Goal: Transaction & Acquisition: Purchase product/service

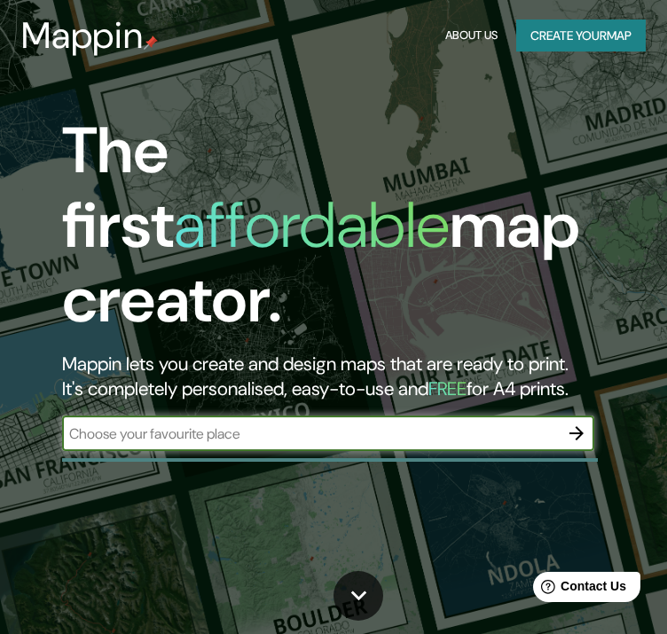
click at [248, 423] on input "text" at bounding box center [310, 433] width 497 height 20
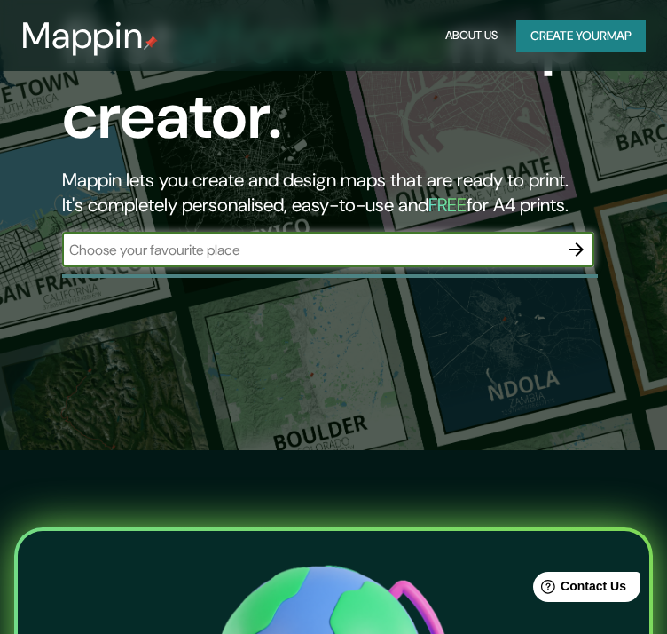
scroll to position [89, 0]
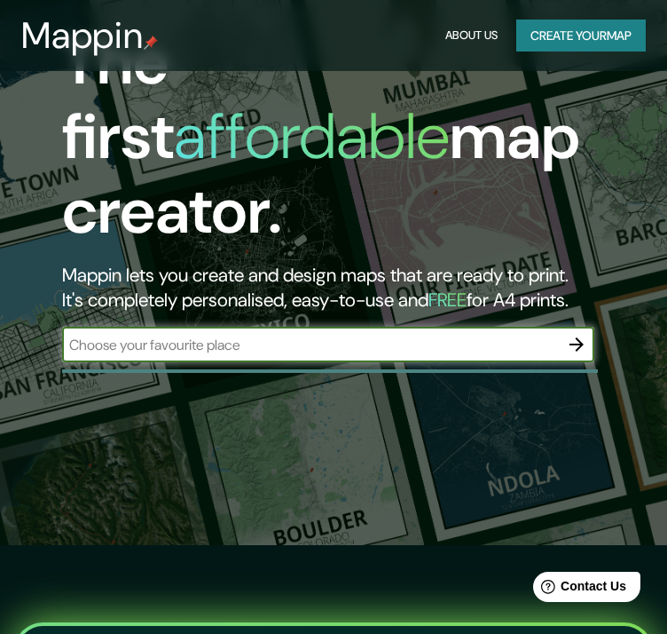
click at [360, 335] on input "text" at bounding box center [310, 345] width 497 height 20
type input "girardot"
click at [575, 334] on icon "button" at bounding box center [576, 344] width 21 height 21
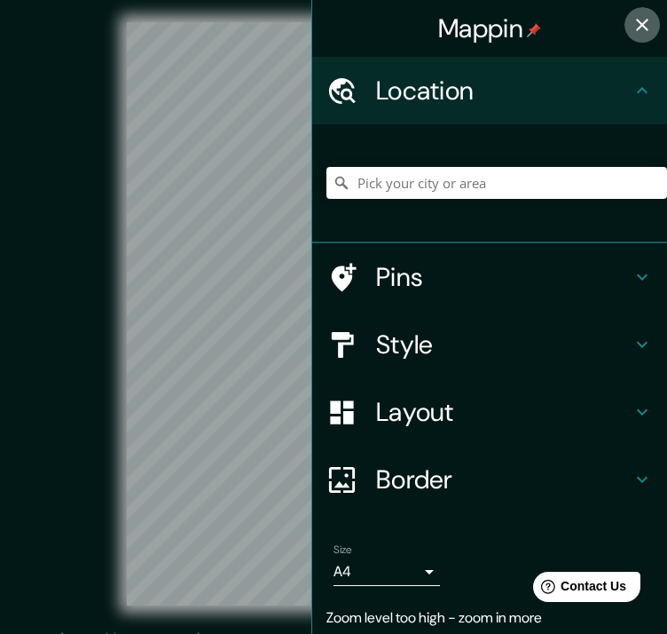
click at [634, 26] on icon "button" at bounding box center [642, 24] width 21 height 21
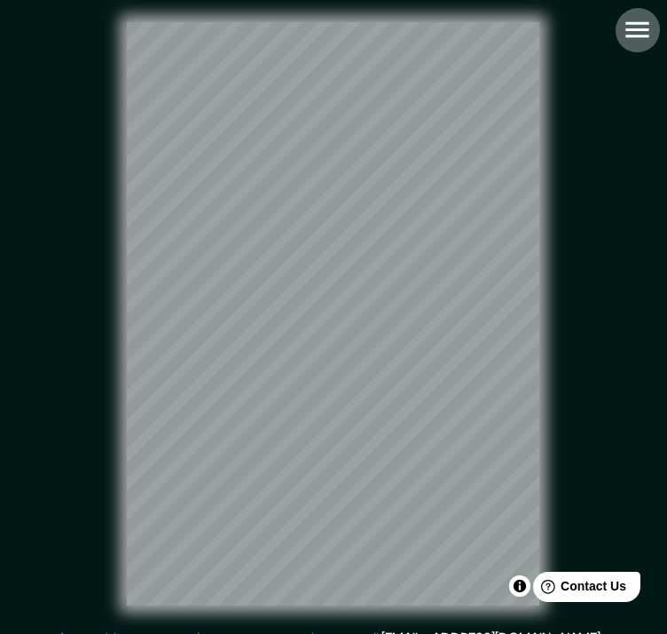
click at [636, 28] on icon "button" at bounding box center [637, 30] width 23 height 16
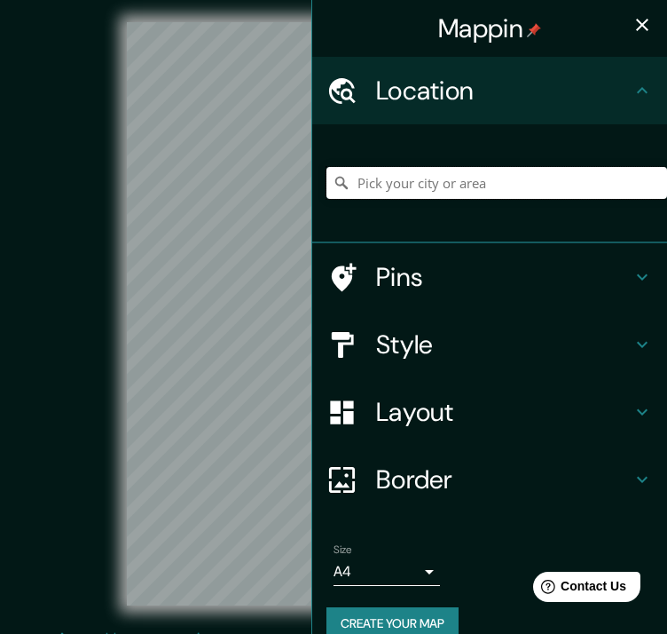
click at [419, 183] on input "Pick your city or area" at bounding box center [497, 183] width 341 height 32
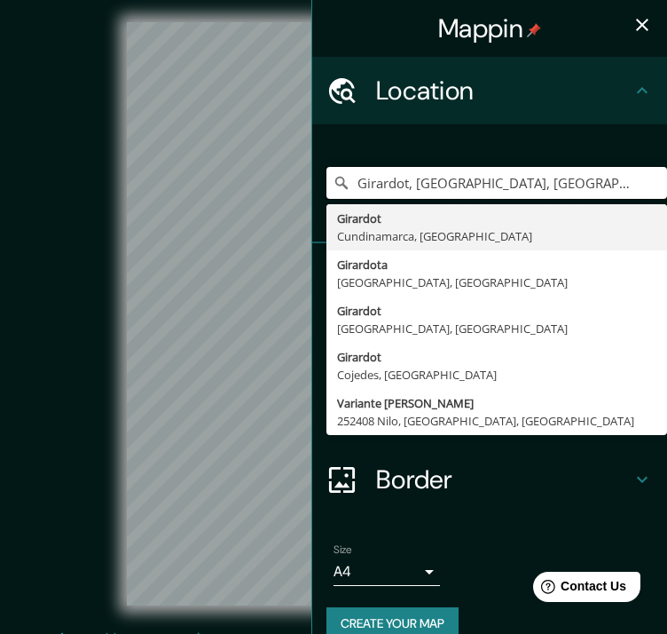
type input "Girardot, [GEOGRAPHIC_DATA], [GEOGRAPHIC_DATA]"
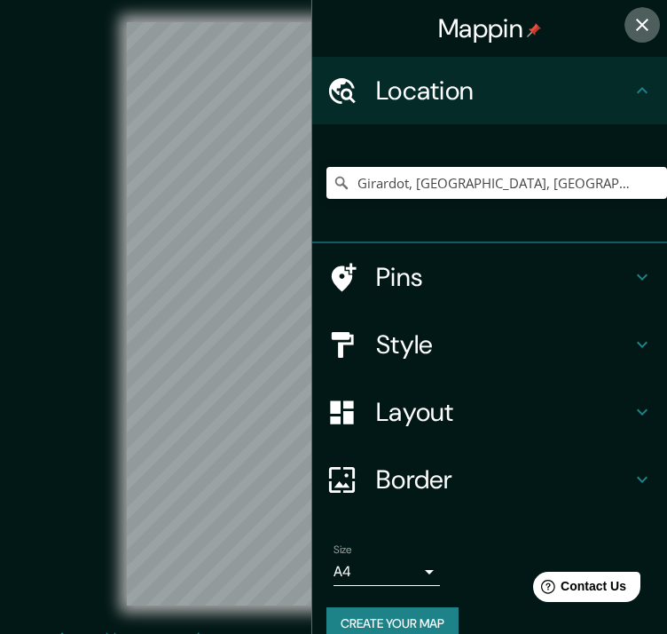
click at [636, 23] on icon "button" at bounding box center [642, 25] width 12 height 12
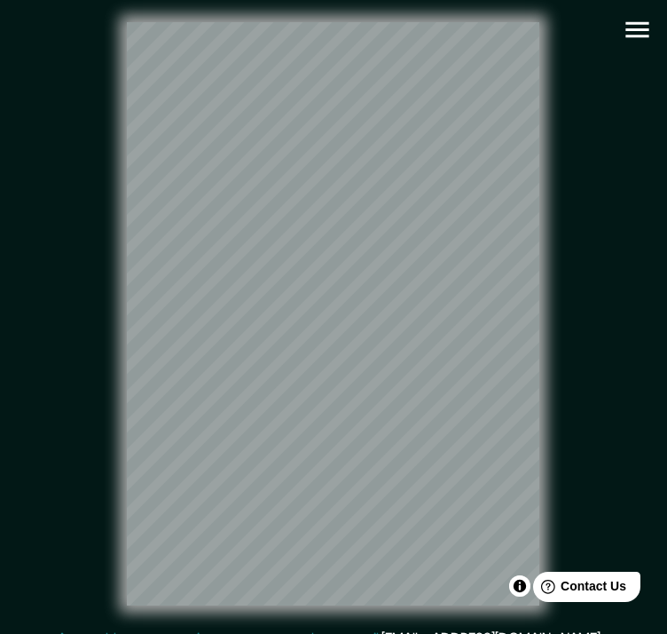
click at [650, 31] on icon "button" at bounding box center [637, 29] width 31 height 31
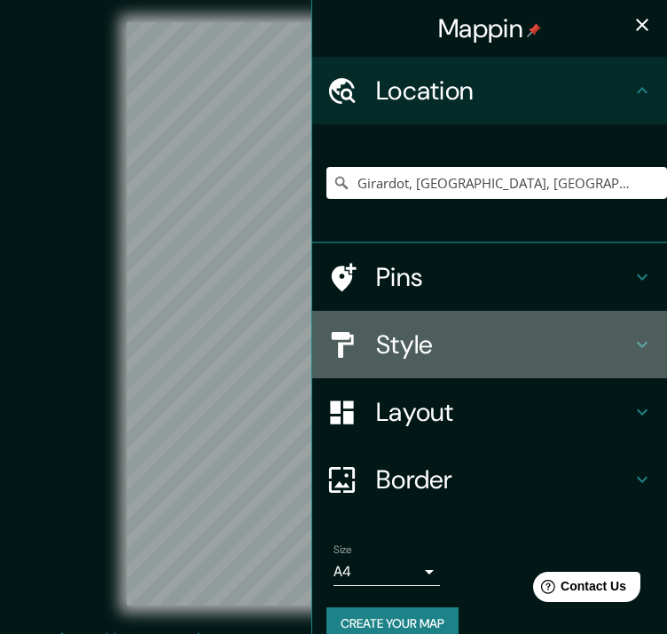
click at [430, 358] on h4 "Style" at bounding box center [504, 344] width 256 height 32
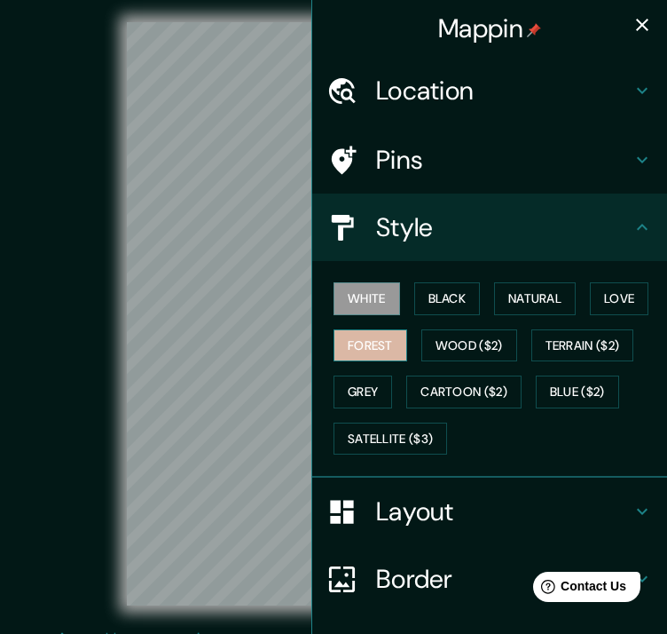
click at [345, 343] on button "Forest" at bounding box center [371, 345] width 74 height 33
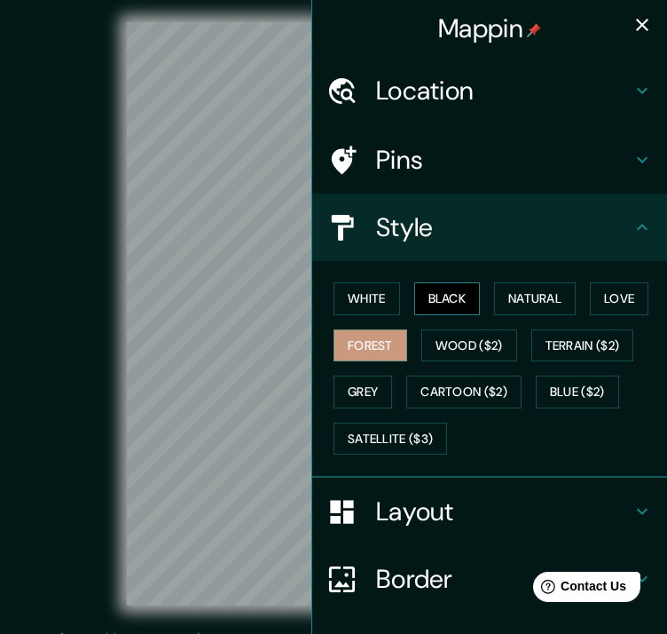
click at [465, 299] on button "Black" at bounding box center [447, 298] width 67 height 33
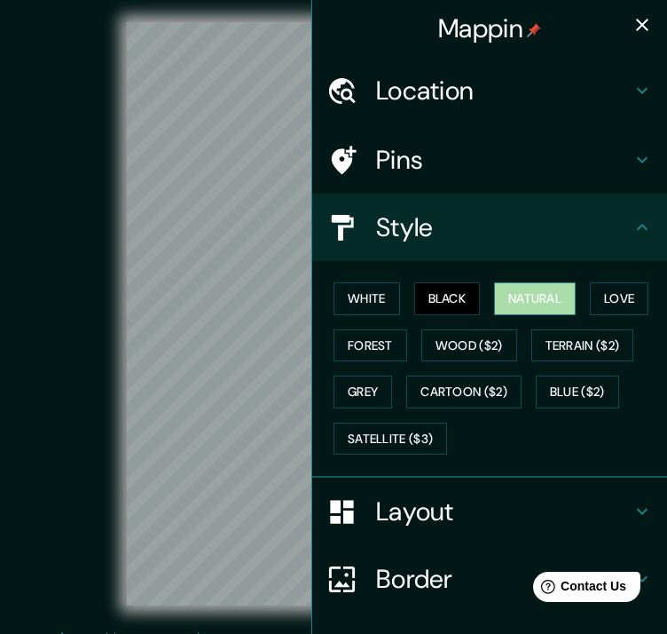
click at [548, 300] on button "Natural" at bounding box center [535, 298] width 82 height 33
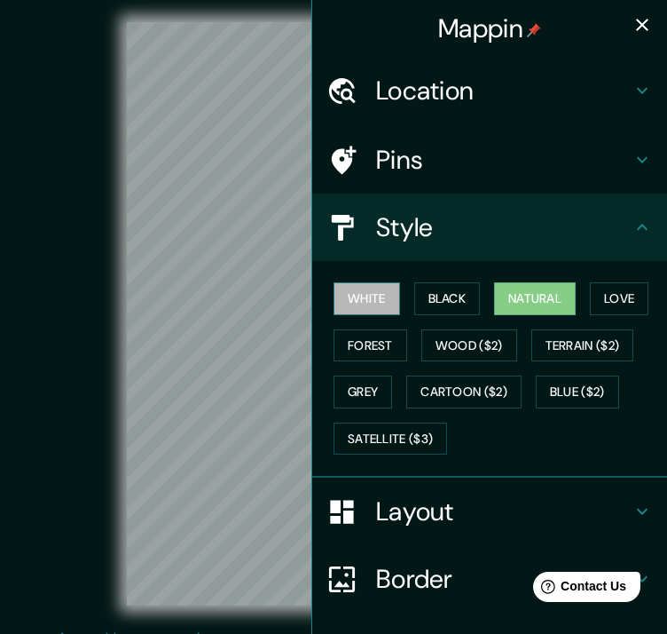
click at [348, 299] on button "White" at bounding box center [367, 298] width 67 height 33
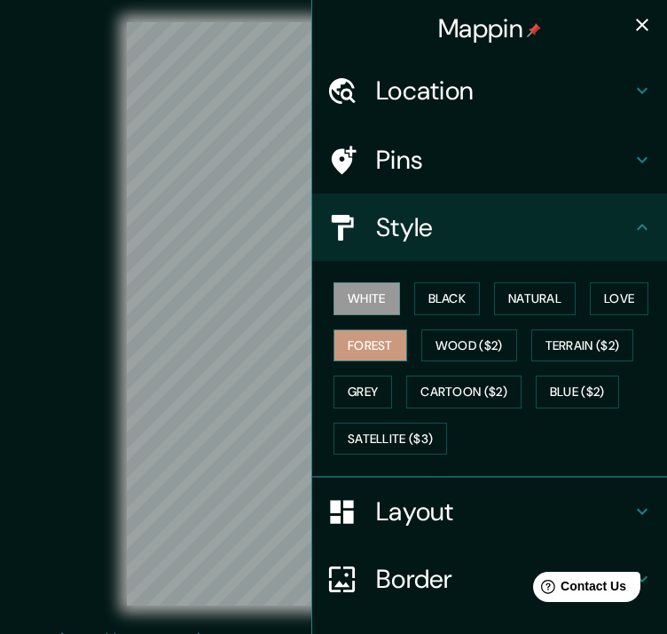
click at [360, 349] on button "Forest" at bounding box center [371, 345] width 74 height 33
click at [636, 294] on button "Love" at bounding box center [619, 298] width 59 height 33
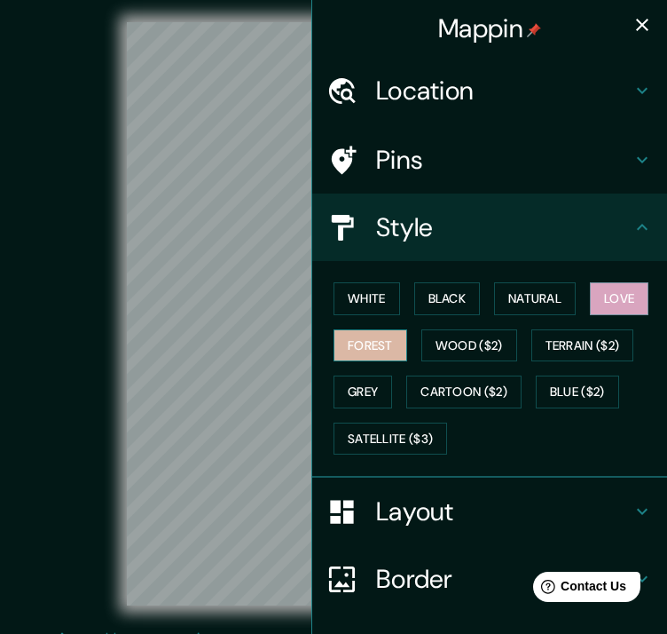
click at [349, 342] on button "Forest" at bounding box center [371, 345] width 74 height 33
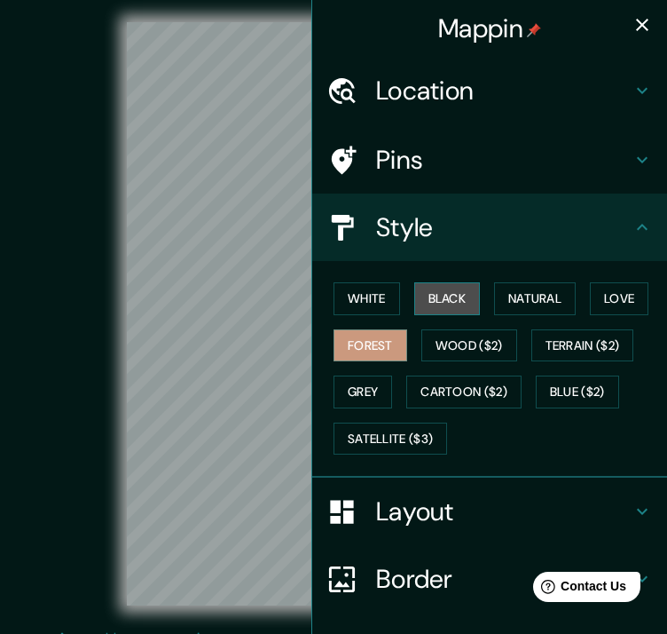
click at [465, 296] on button "Black" at bounding box center [447, 298] width 67 height 33
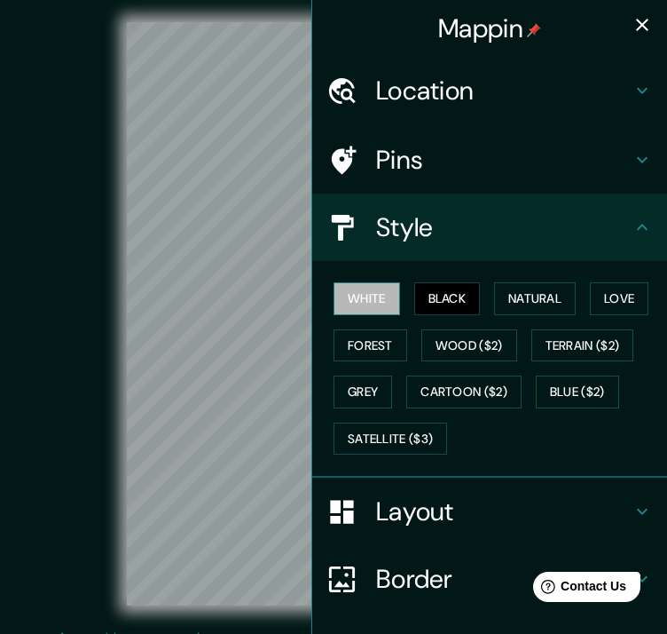
click at [358, 292] on button "White" at bounding box center [367, 298] width 67 height 33
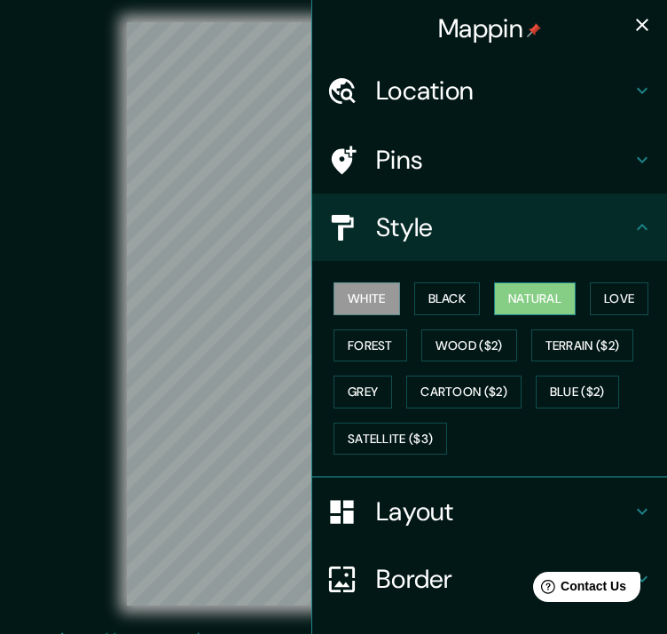
click at [558, 292] on button "Natural" at bounding box center [535, 298] width 82 height 33
click at [339, 381] on button "Grey" at bounding box center [363, 391] width 59 height 33
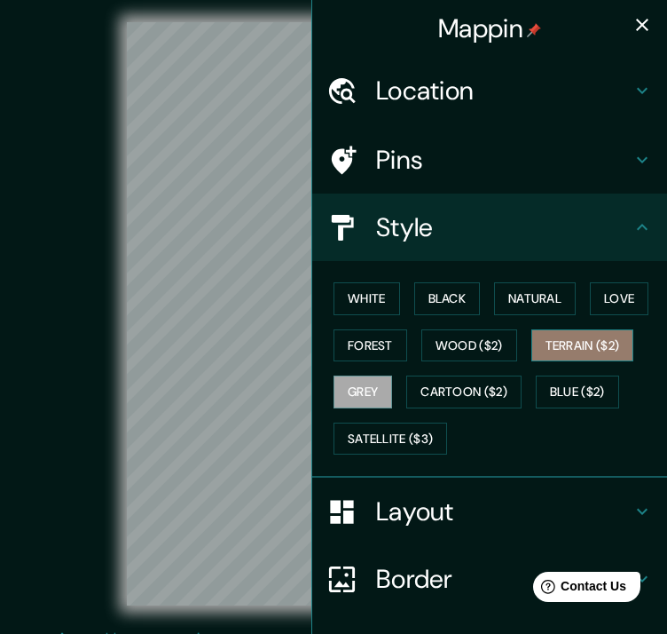
click at [564, 353] on button "Terrain ($2)" at bounding box center [583, 345] width 103 height 33
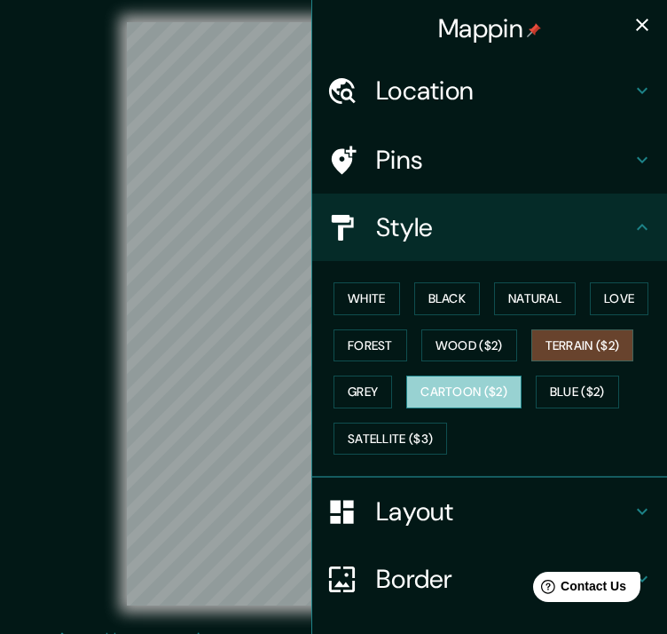
click at [487, 389] on button "Cartoon ($2)" at bounding box center [463, 391] width 115 height 33
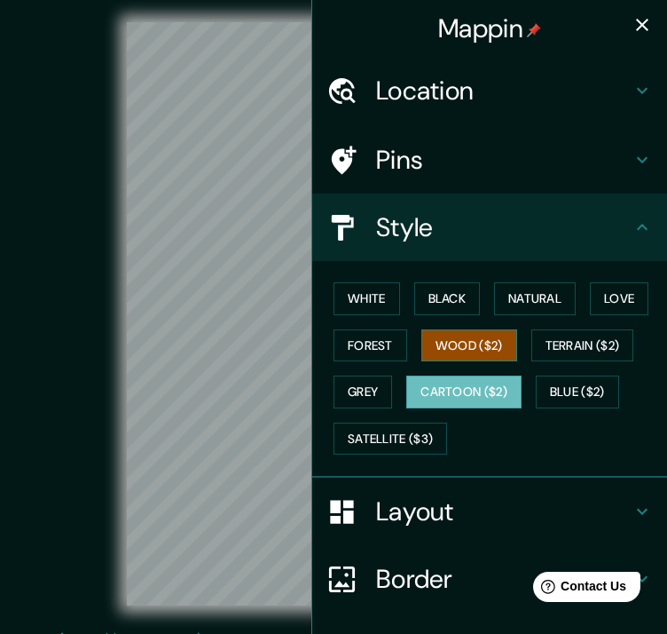
click at [451, 332] on button "Wood ($2)" at bounding box center [469, 345] width 96 height 33
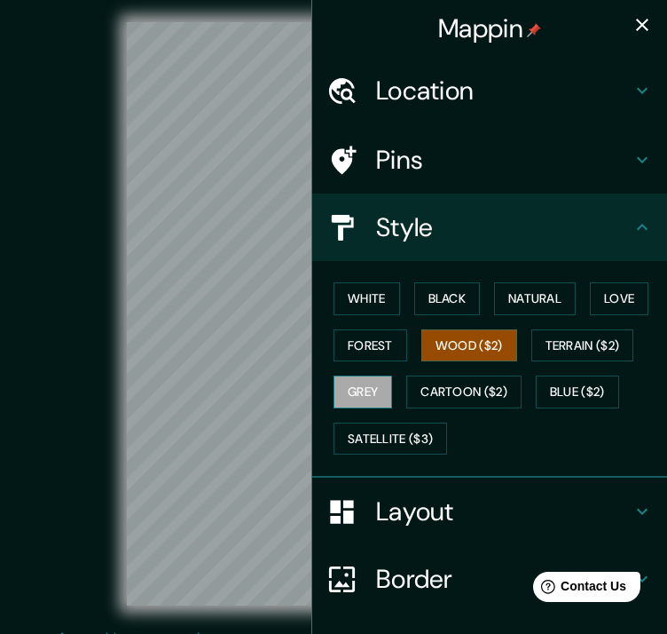
click at [369, 384] on button "Grey" at bounding box center [363, 391] width 59 height 33
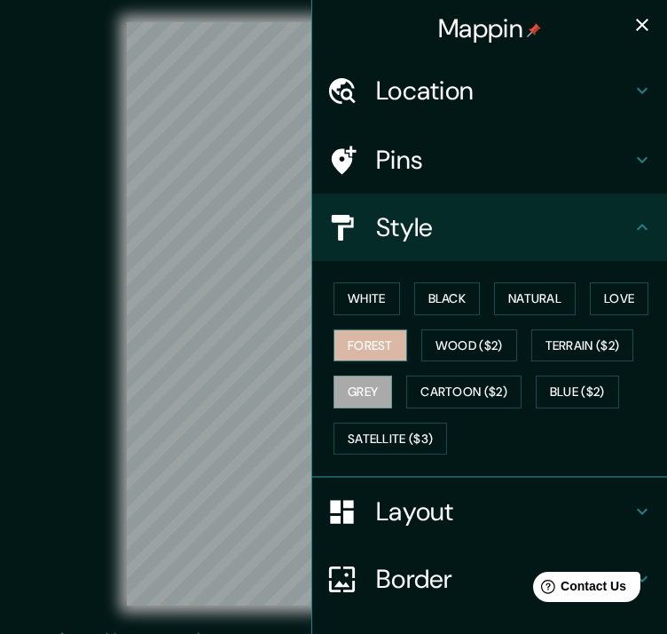
click at [354, 342] on button "Forest" at bounding box center [371, 345] width 74 height 33
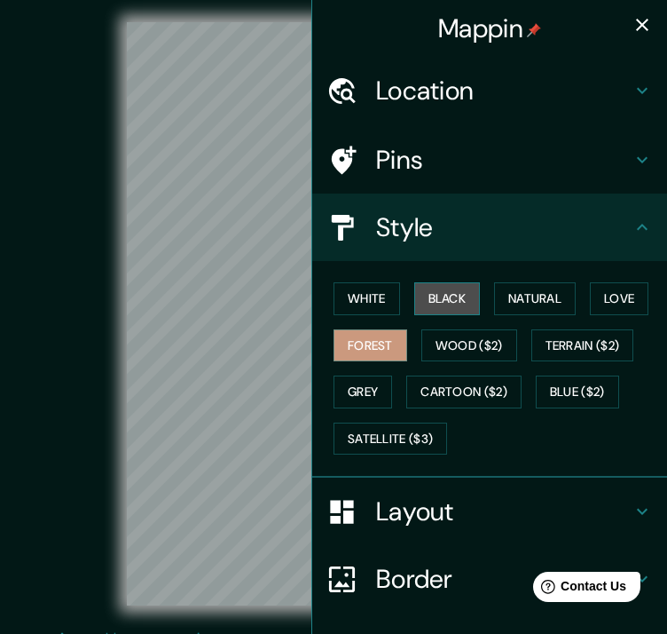
click at [421, 299] on button "Black" at bounding box center [447, 298] width 67 height 33
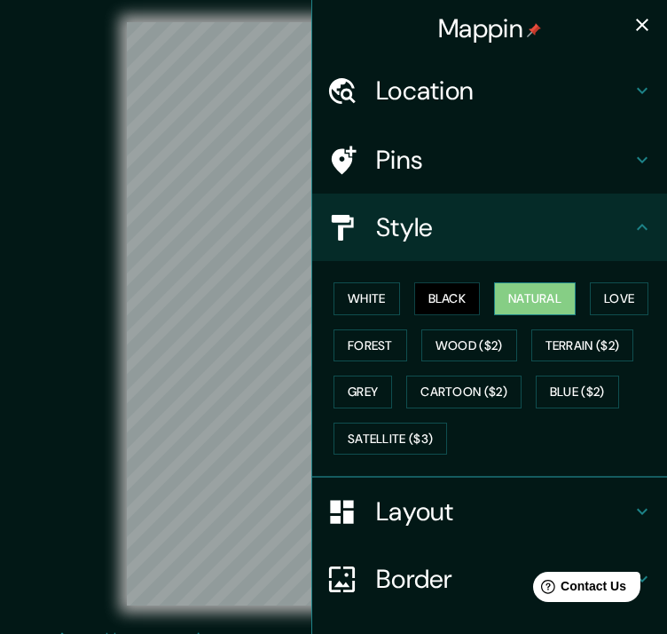
drag, startPoint x: 501, startPoint y: 305, endPoint x: 562, endPoint y: 299, distance: 60.7
click at [500, 305] on button "Natural" at bounding box center [535, 298] width 82 height 33
click at [602, 299] on button "Love" at bounding box center [619, 298] width 59 height 33
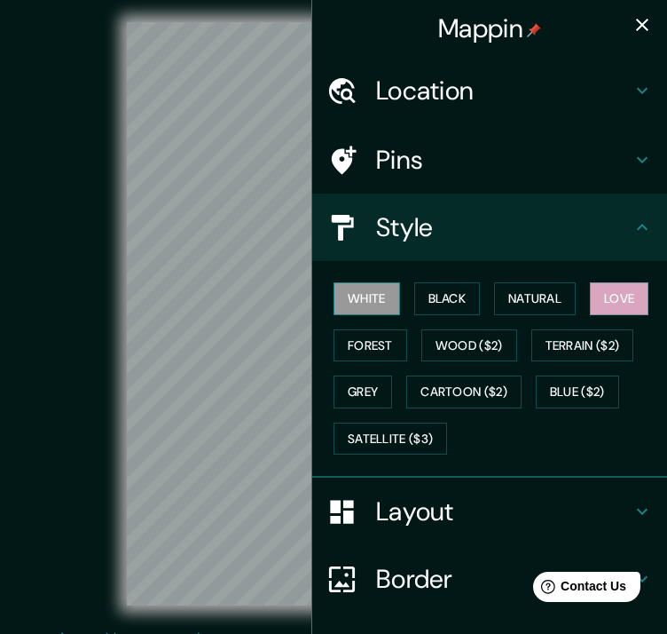
click at [335, 303] on button "White" at bounding box center [367, 298] width 67 height 33
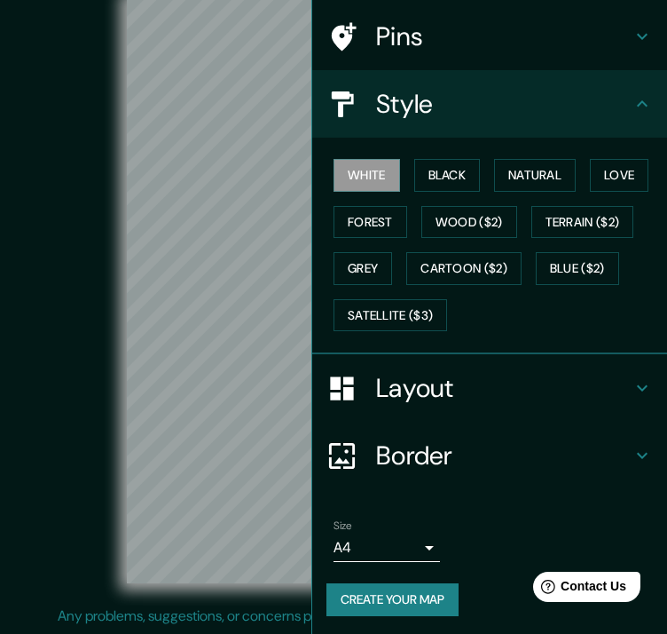
scroll to position [34, 0]
click at [484, 377] on h4 "Layout" at bounding box center [504, 388] width 256 height 32
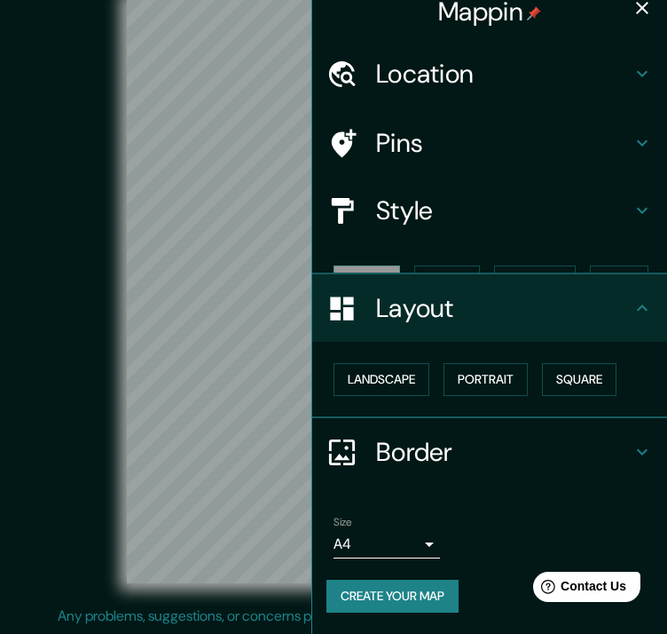
scroll to position [0, 0]
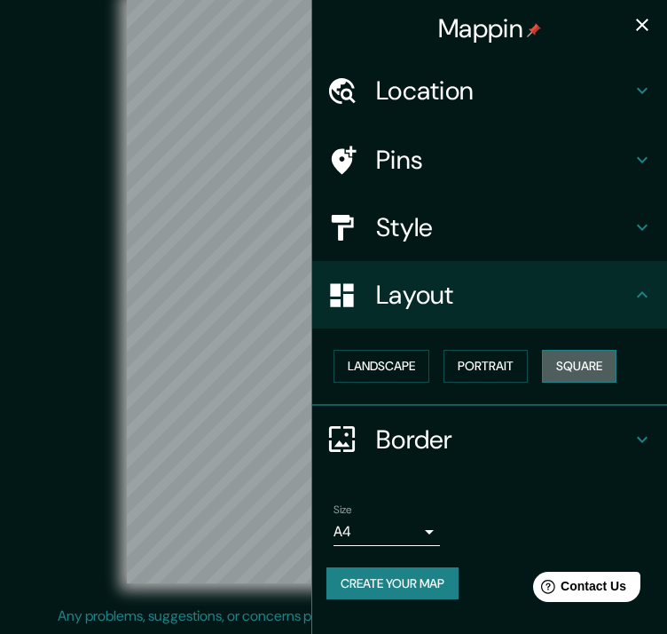
click at [585, 366] on button "Square" at bounding box center [579, 366] width 75 height 33
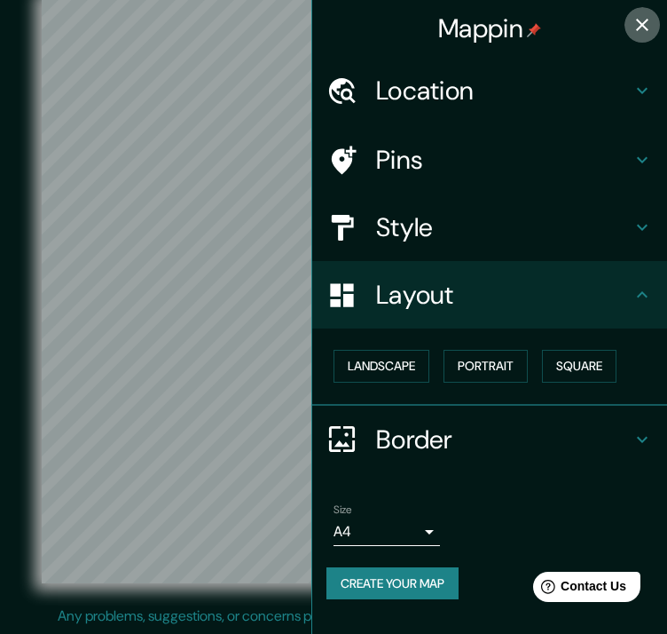
click at [642, 18] on icon "button" at bounding box center [642, 24] width 21 height 21
